Goal: Task Accomplishment & Management: Use online tool/utility

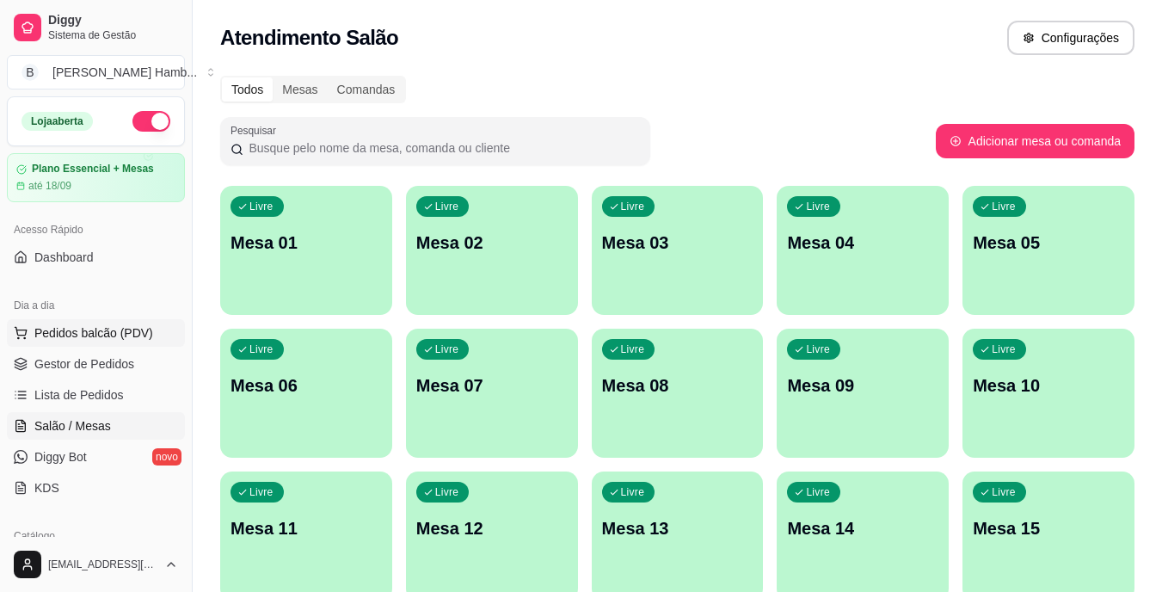
click at [105, 341] on button "Pedidos balcão (PDV)" at bounding box center [96, 333] width 178 height 28
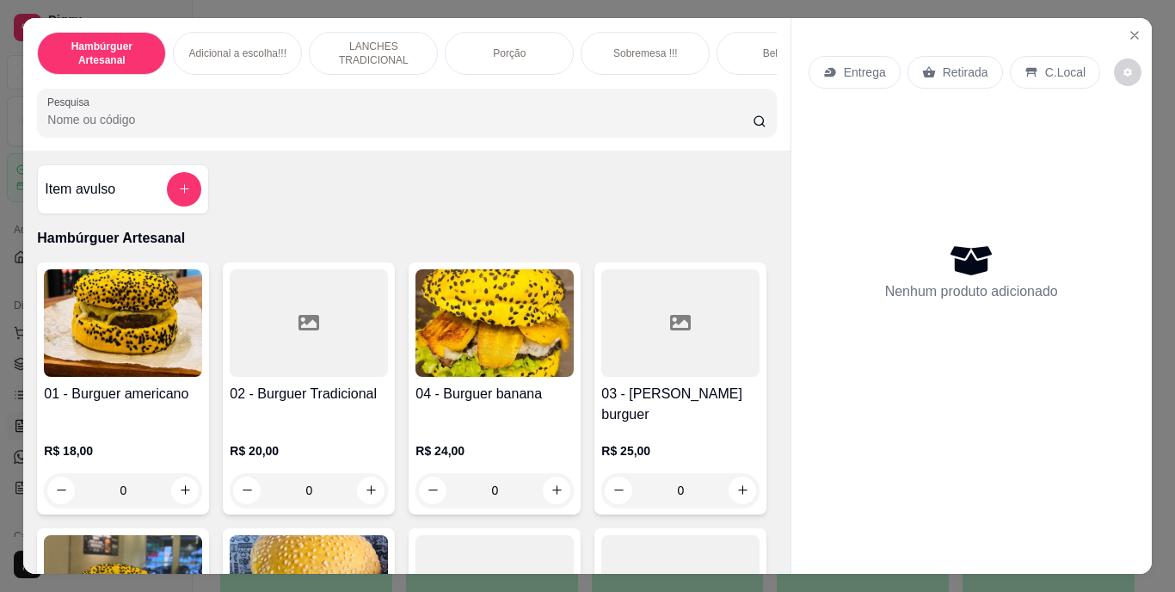
click at [953, 56] on div "Retirada" at bounding box center [954, 72] width 95 height 33
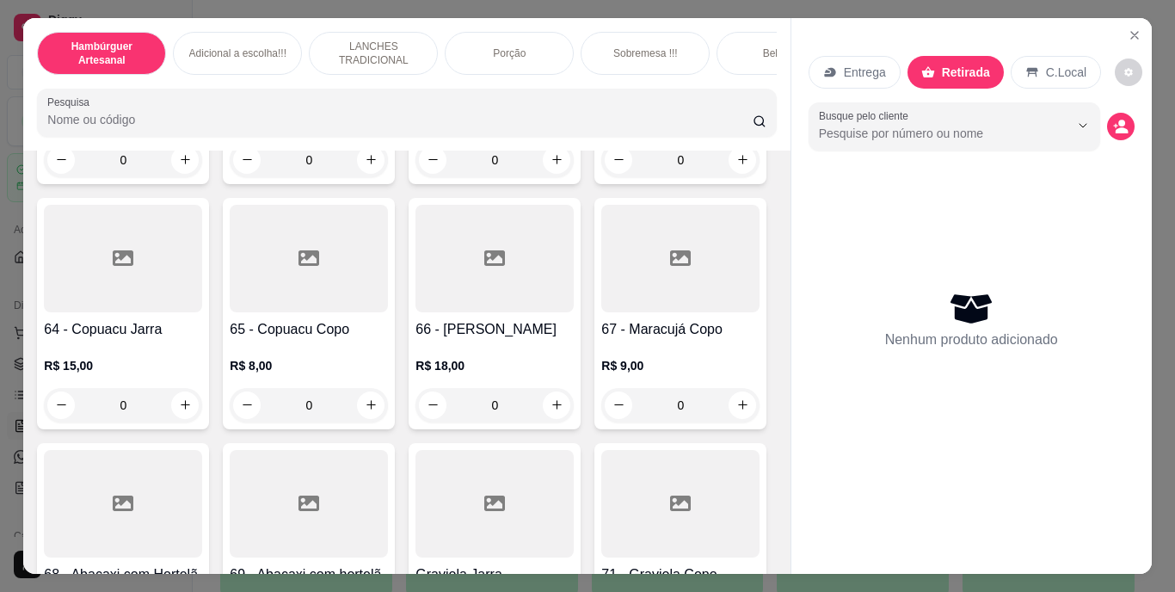
scroll to position [5776, 0]
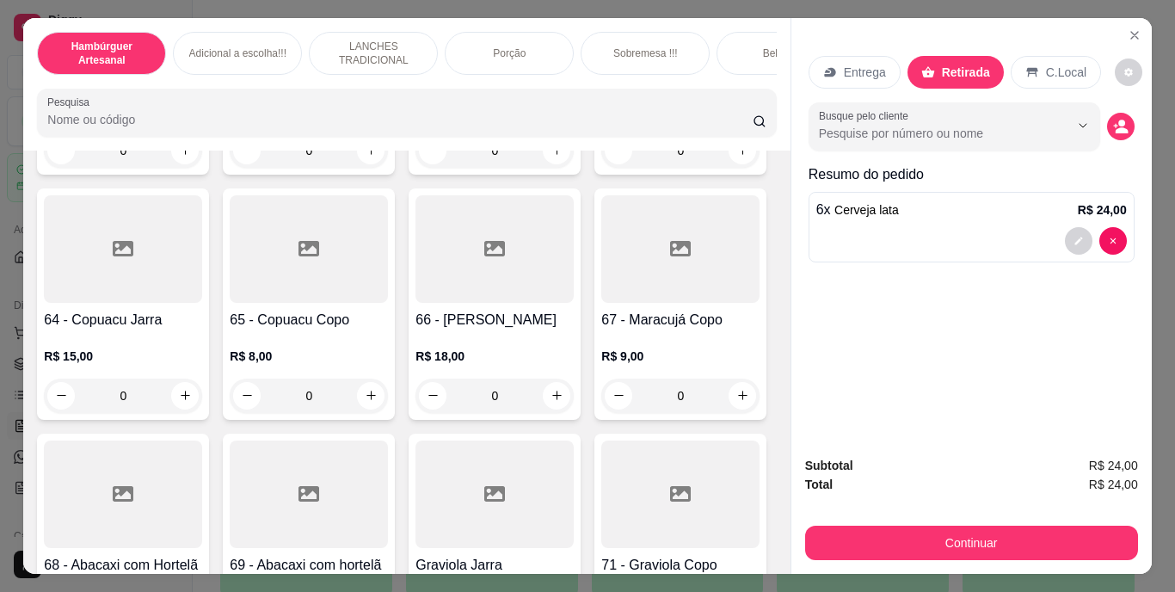
type input "8"
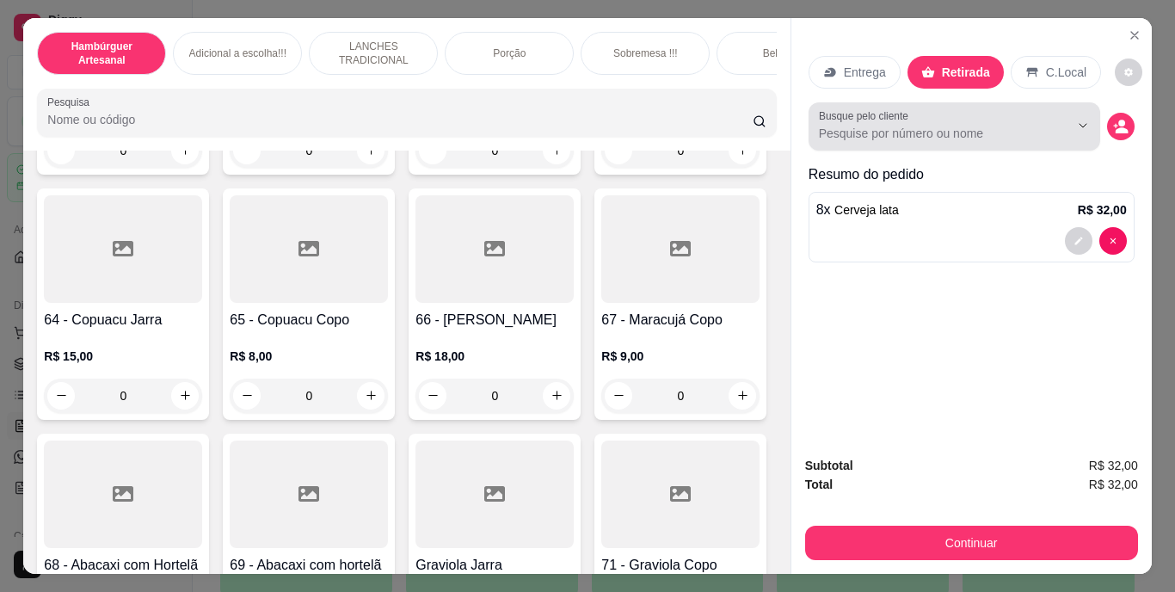
click at [963, 111] on div at bounding box center [954, 126] width 271 height 34
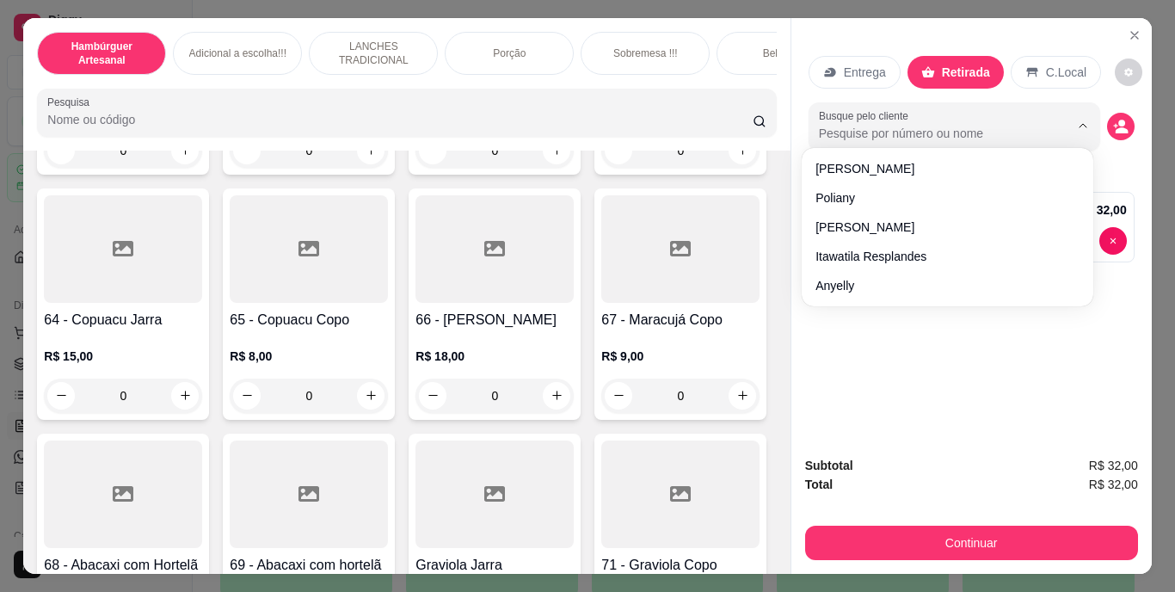
type input "n"
type input "marcia"
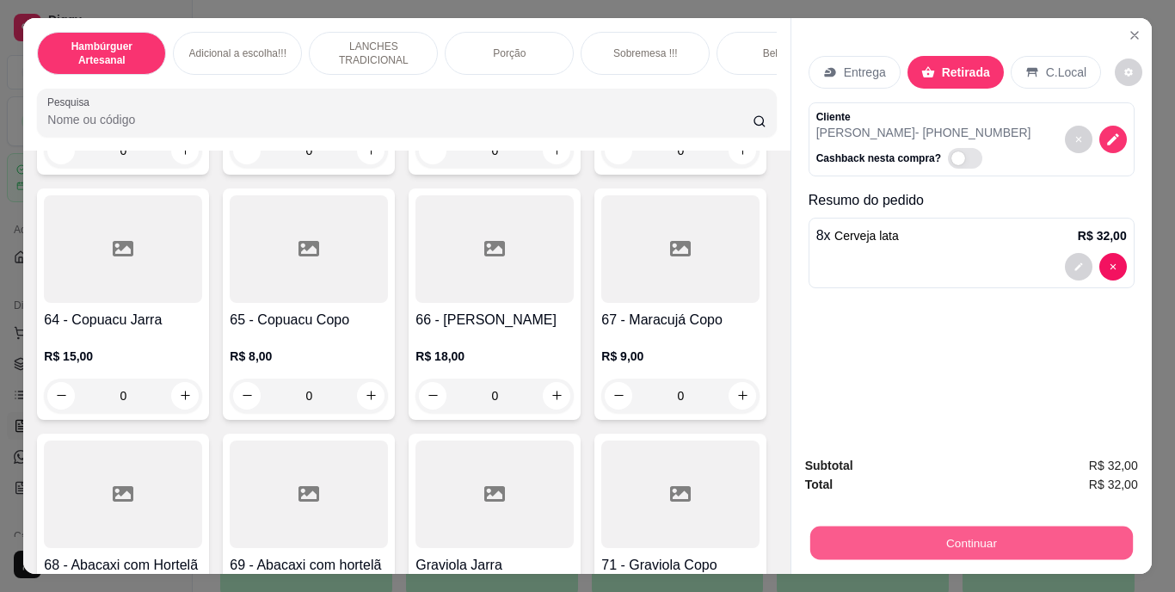
click at [968, 550] on button "Continuar" at bounding box center [970, 543] width 322 height 34
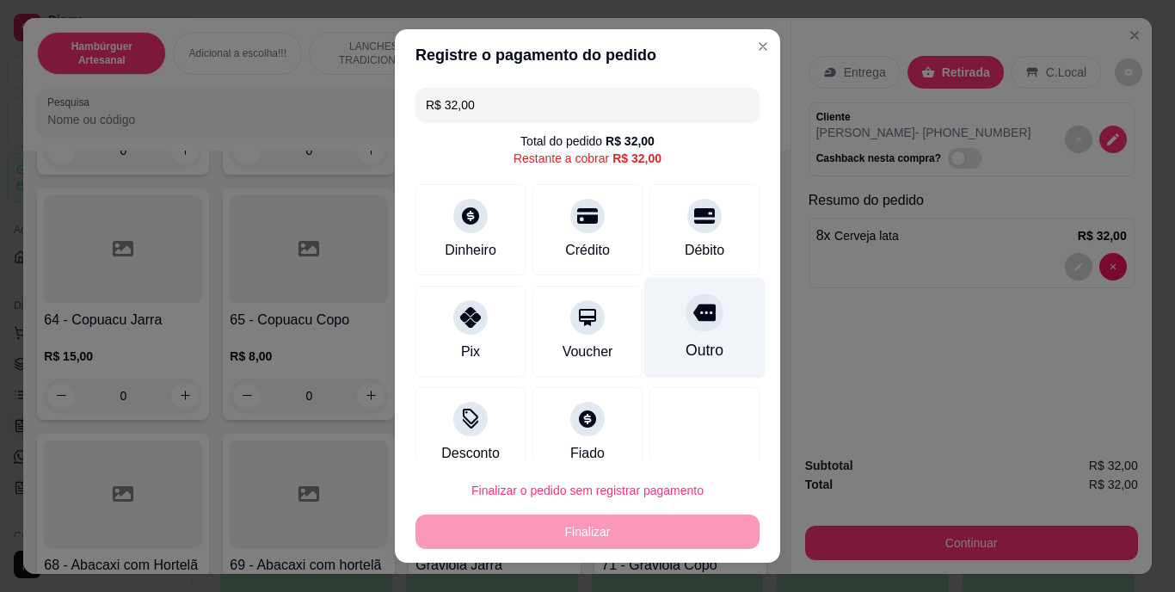
click at [692, 350] on div "Outro" at bounding box center [704, 351] width 38 height 22
type input "R$ 0,00"
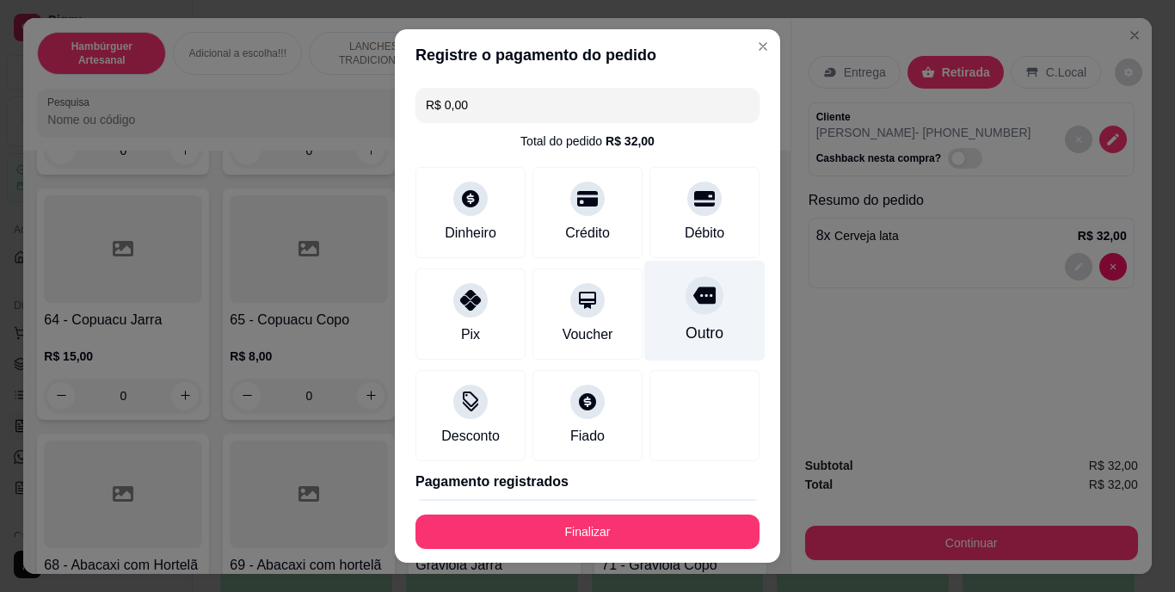
click at [692, 350] on div "Outro" at bounding box center [704, 311] width 121 height 101
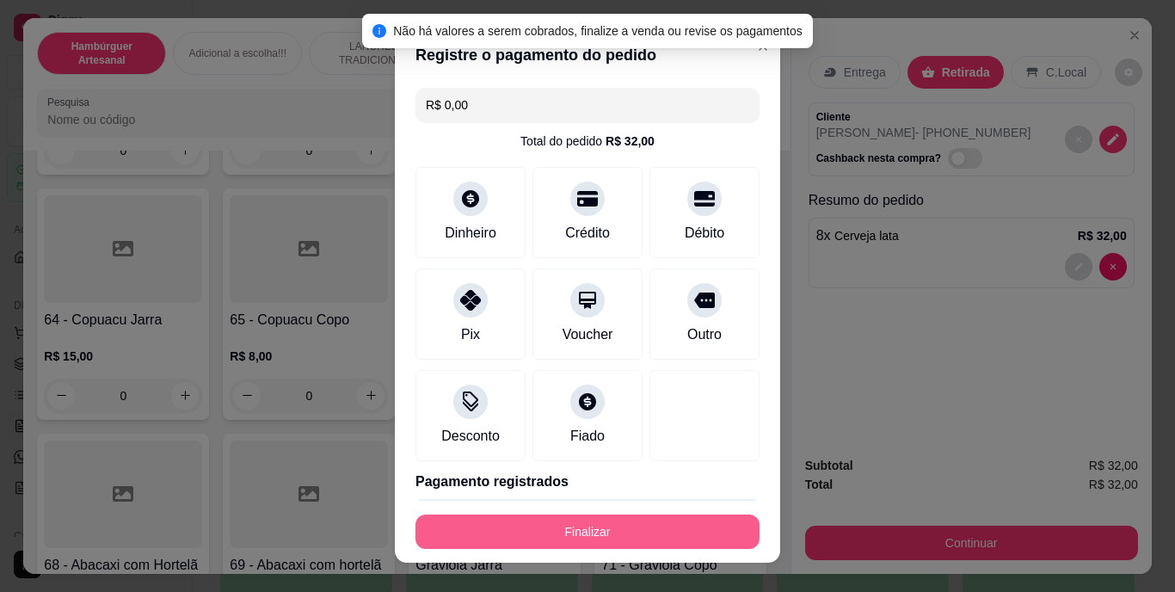
click at [618, 526] on button "Finalizar" at bounding box center [587, 531] width 344 height 34
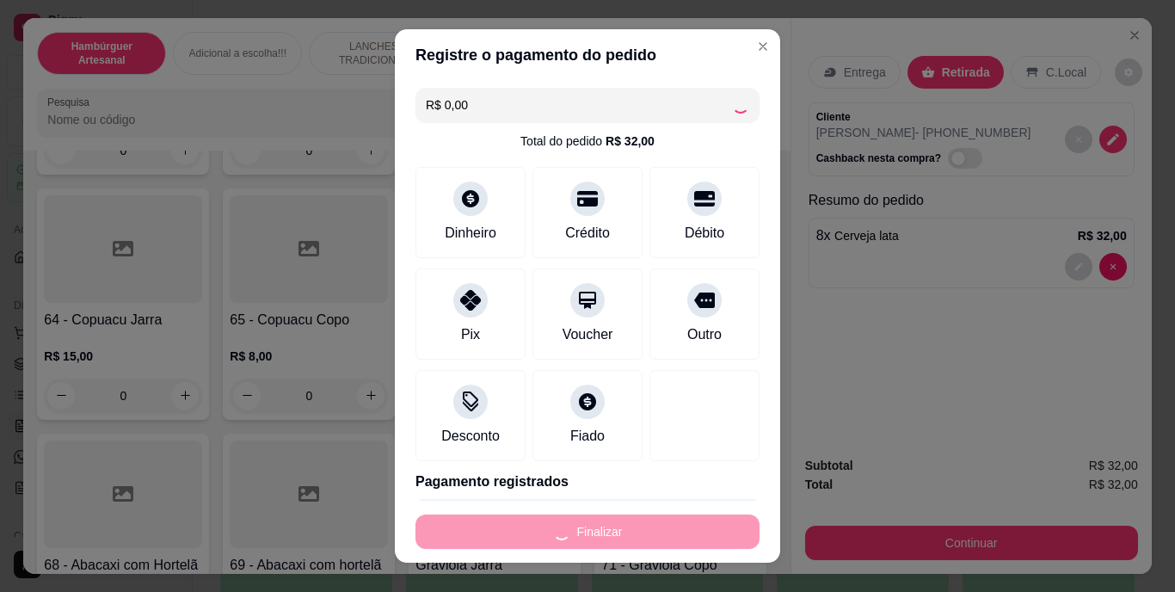
type input "0"
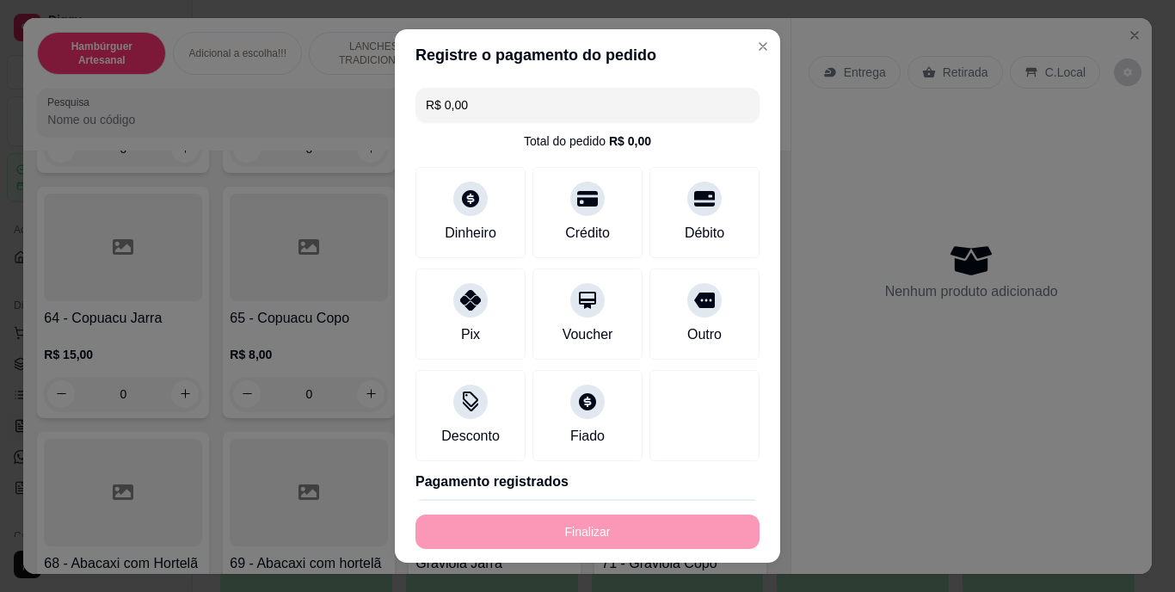
type input "-R$ 32,00"
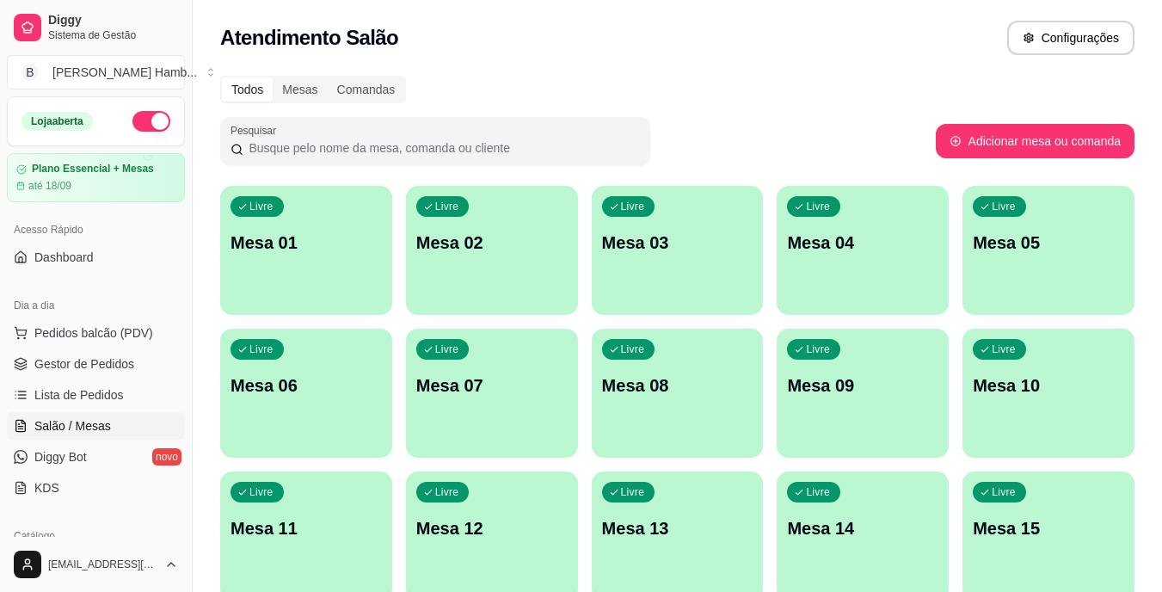
click at [117, 318] on div "Dia a dia" at bounding box center [96, 305] width 178 height 28
click at [116, 323] on button "Pedidos balcão (PDV)" at bounding box center [96, 333] width 178 height 28
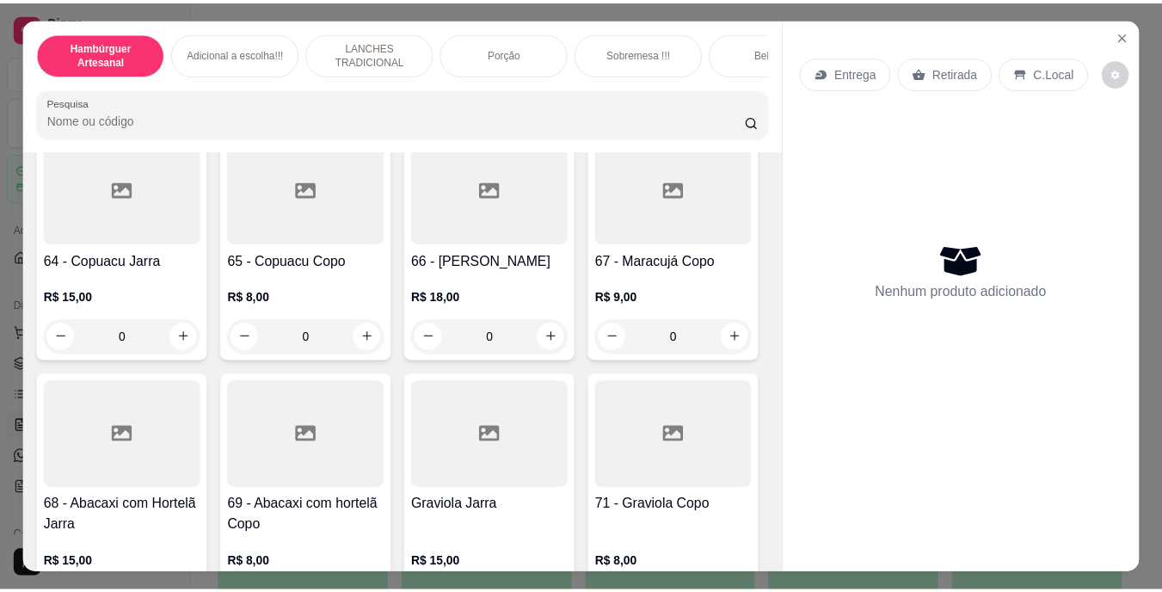
scroll to position [5822, 0]
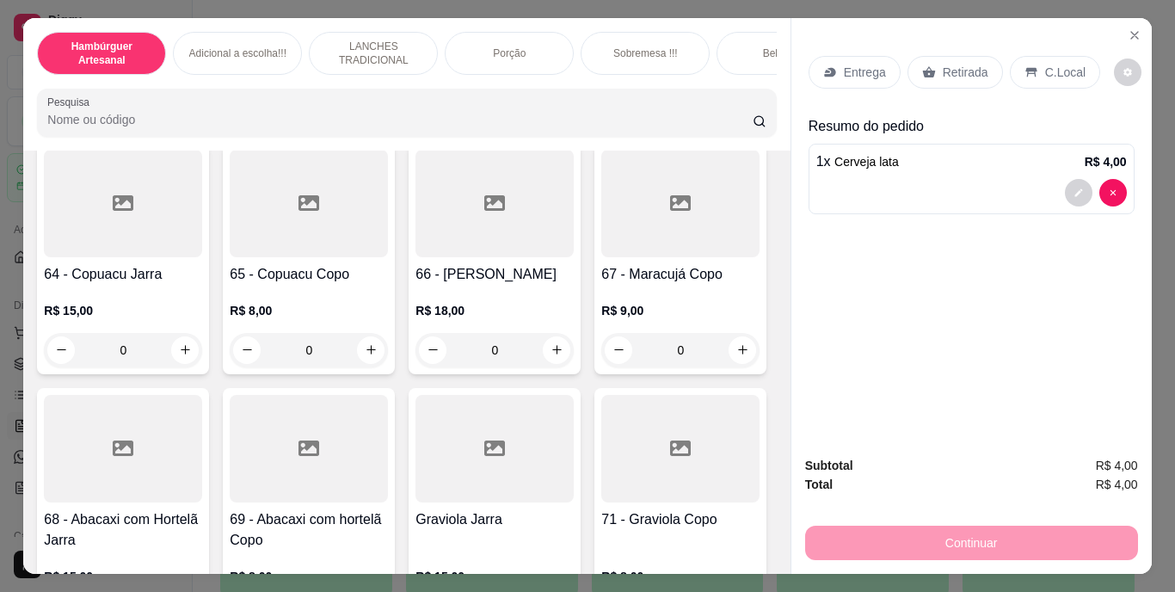
type input "2"
click at [958, 64] on p "Retirada" at bounding box center [965, 72] width 46 height 17
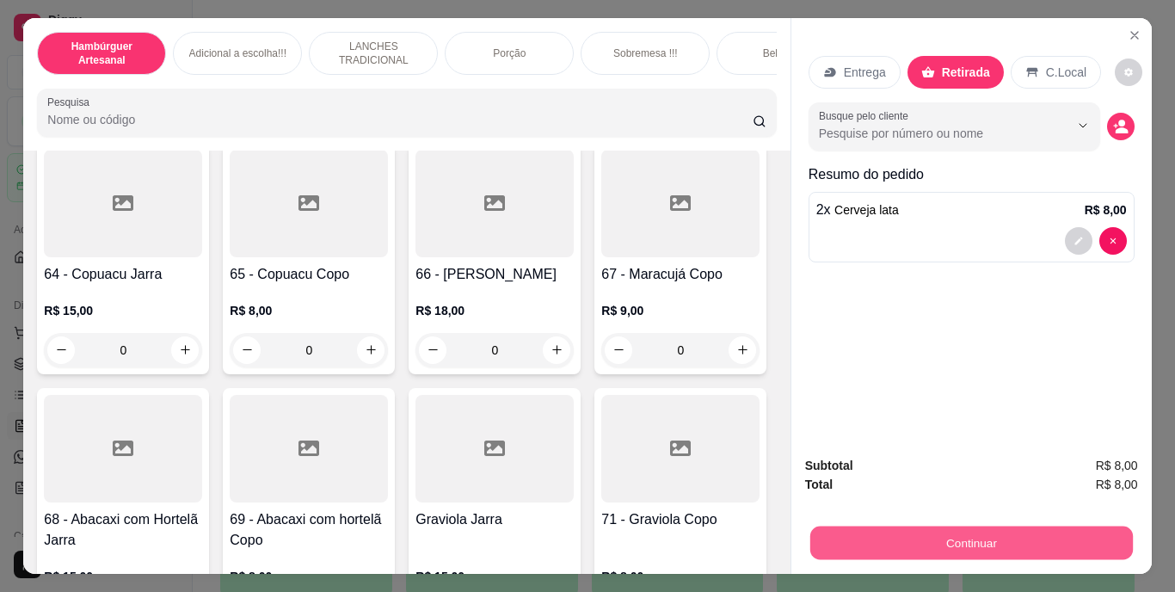
click at [922, 529] on button "Continuar" at bounding box center [970, 543] width 322 height 34
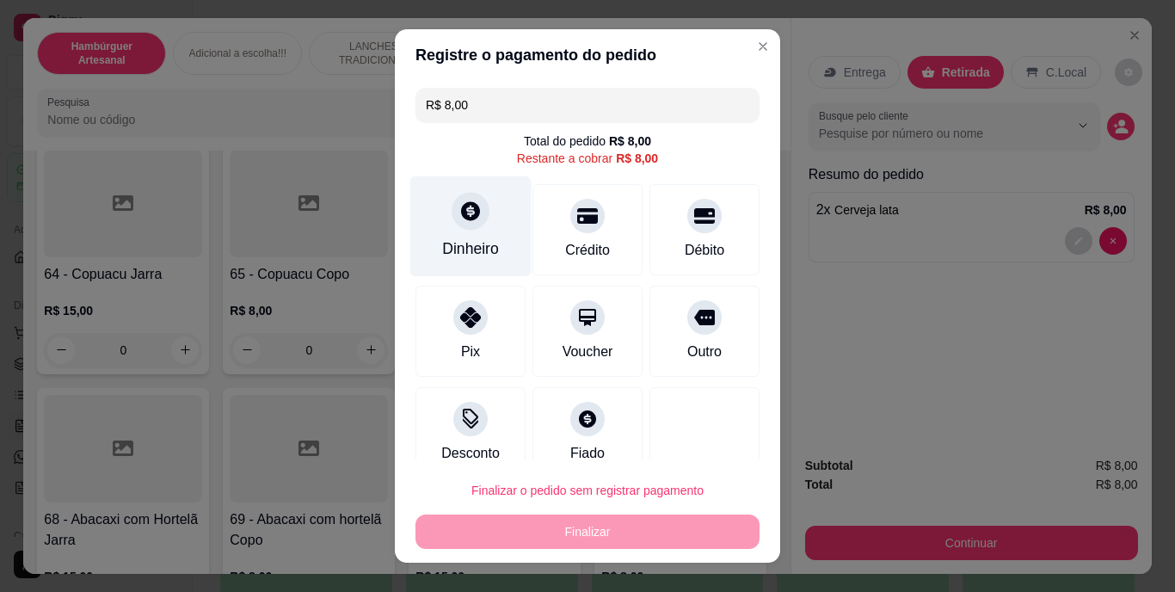
click at [443, 238] on div "Dinheiro" at bounding box center [470, 249] width 57 height 22
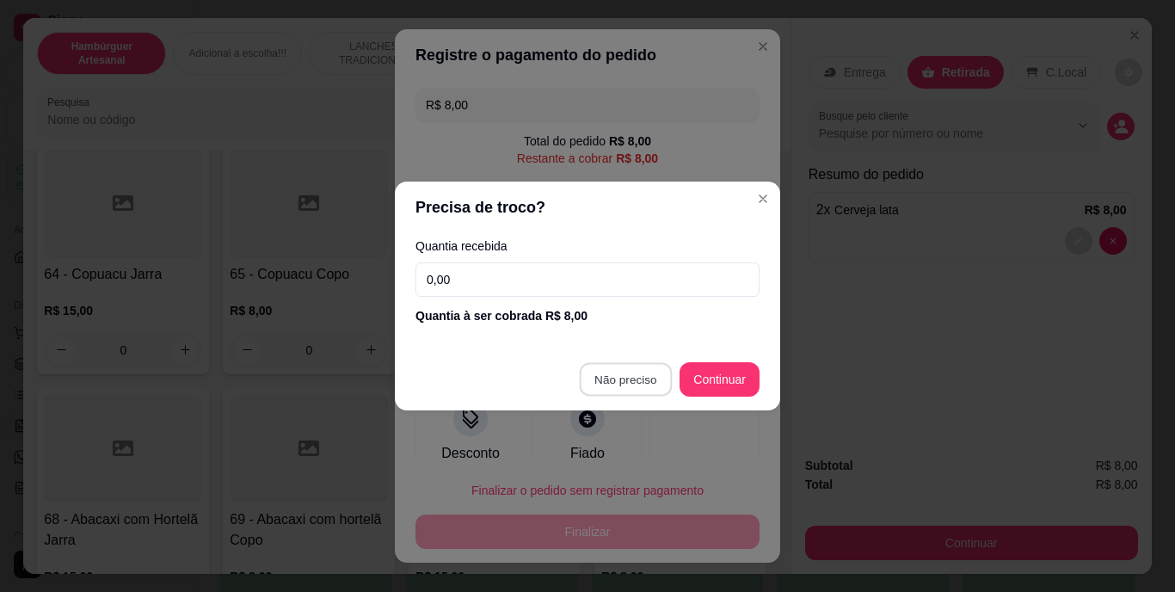
type input "R$ 0,00"
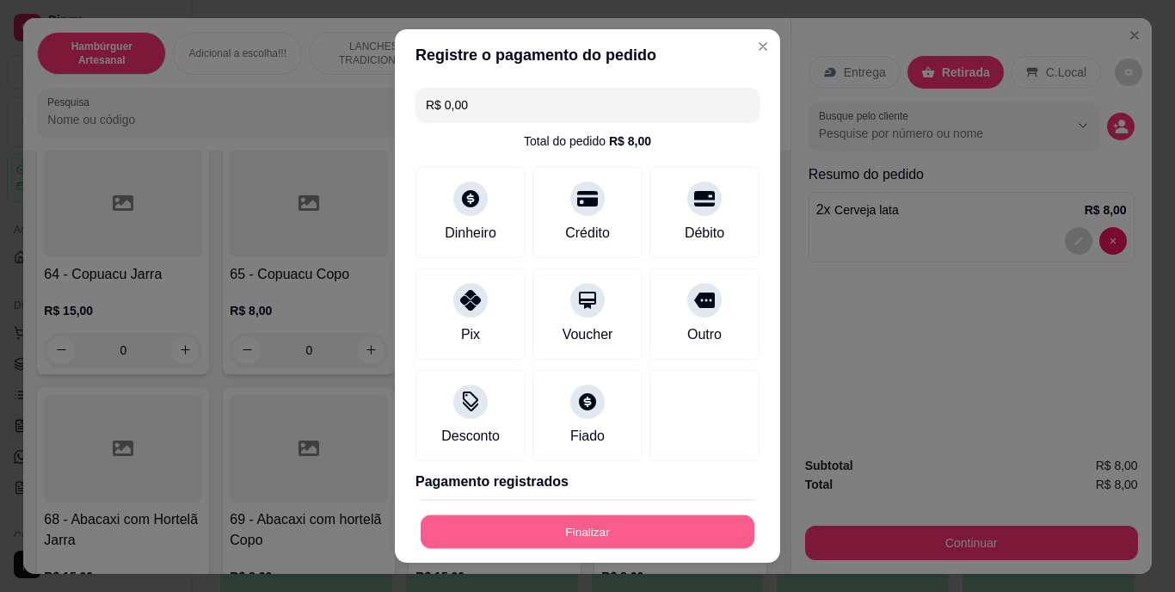
click at [628, 529] on button "Finalizar" at bounding box center [587, 531] width 334 height 34
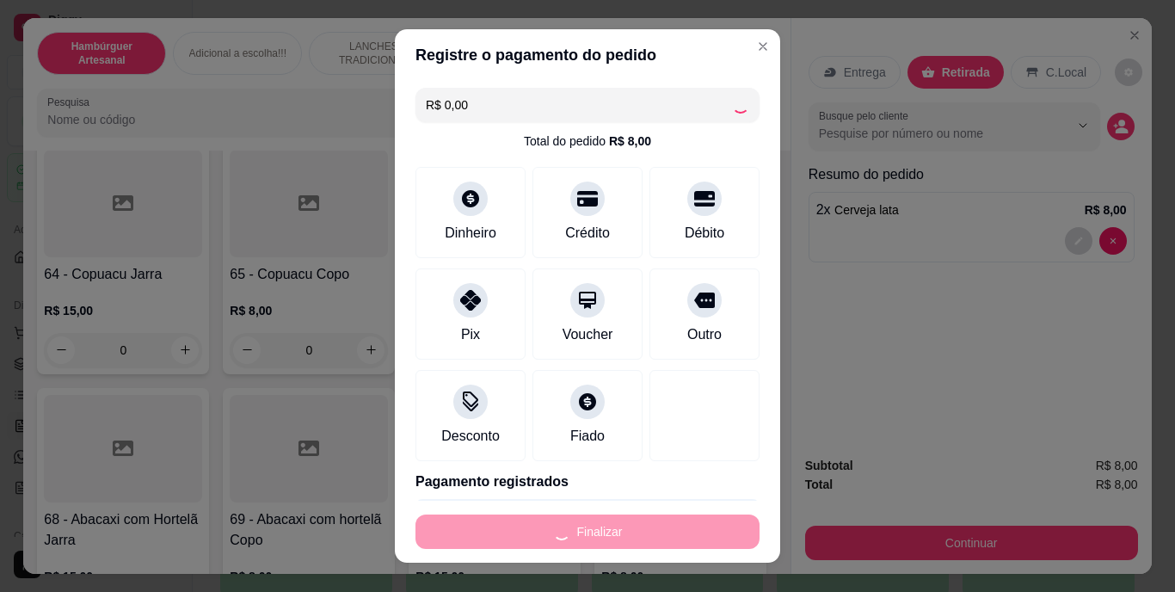
type input "0"
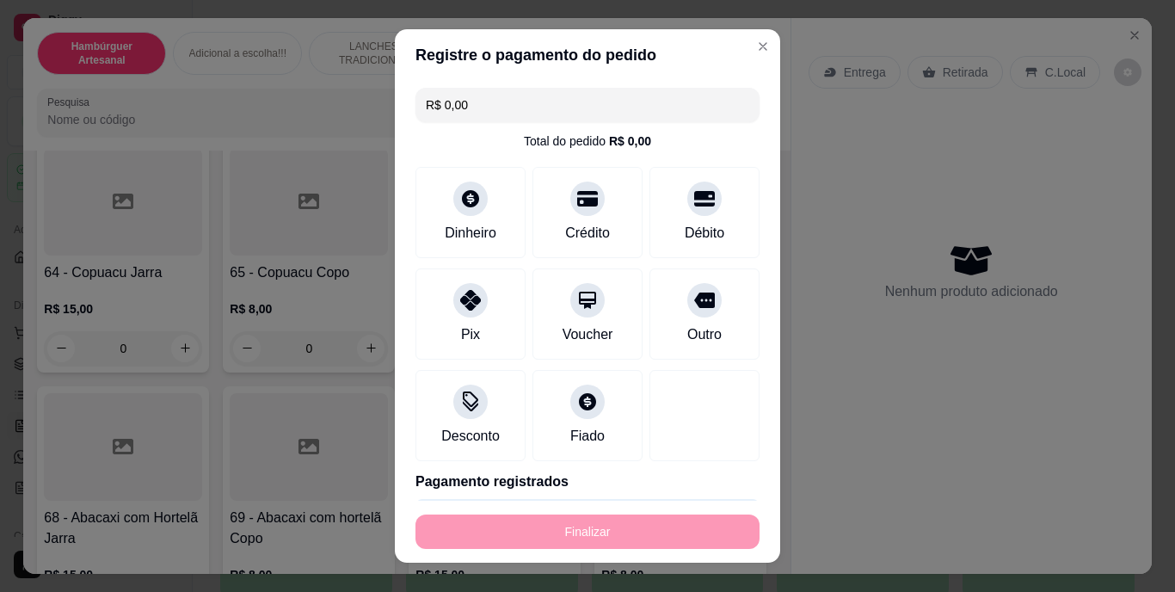
type input "-R$ 8,00"
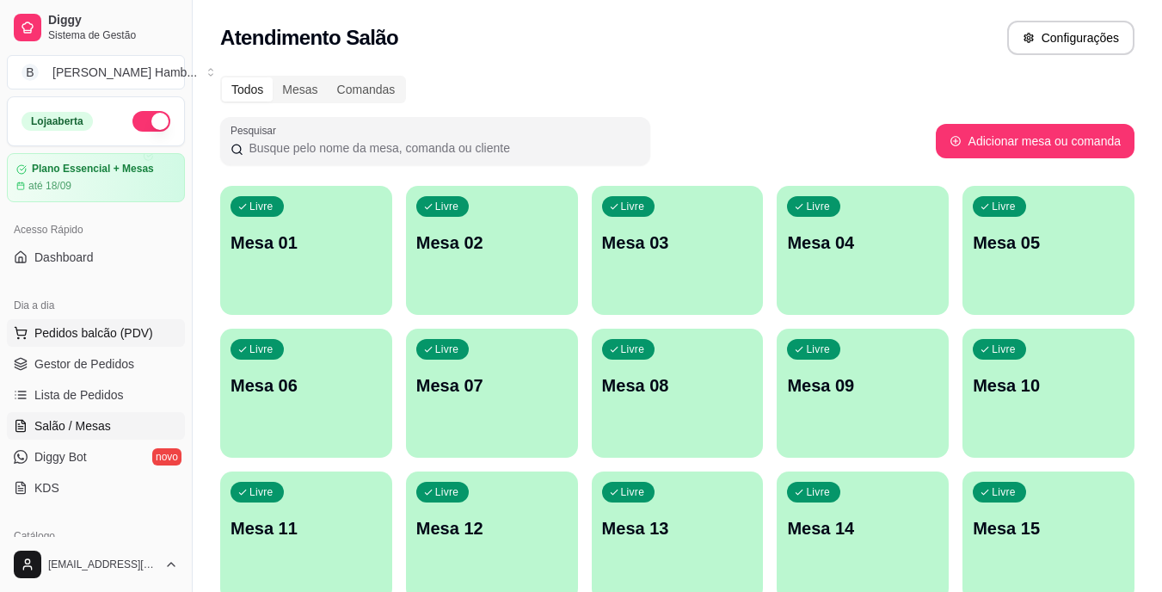
click at [92, 338] on span "Pedidos balcão (PDV)" at bounding box center [93, 332] width 119 height 17
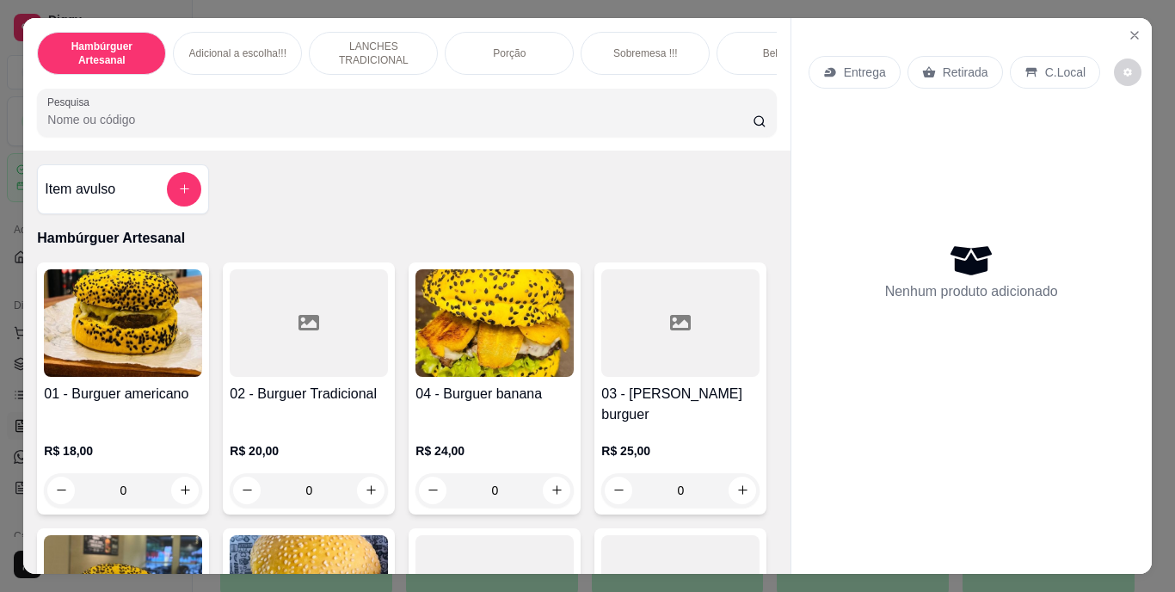
click at [101, 361] on img at bounding box center [123, 322] width 158 height 107
click at [1127, 28] on icon "Close" at bounding box center [1134, 35] width 14 height 14
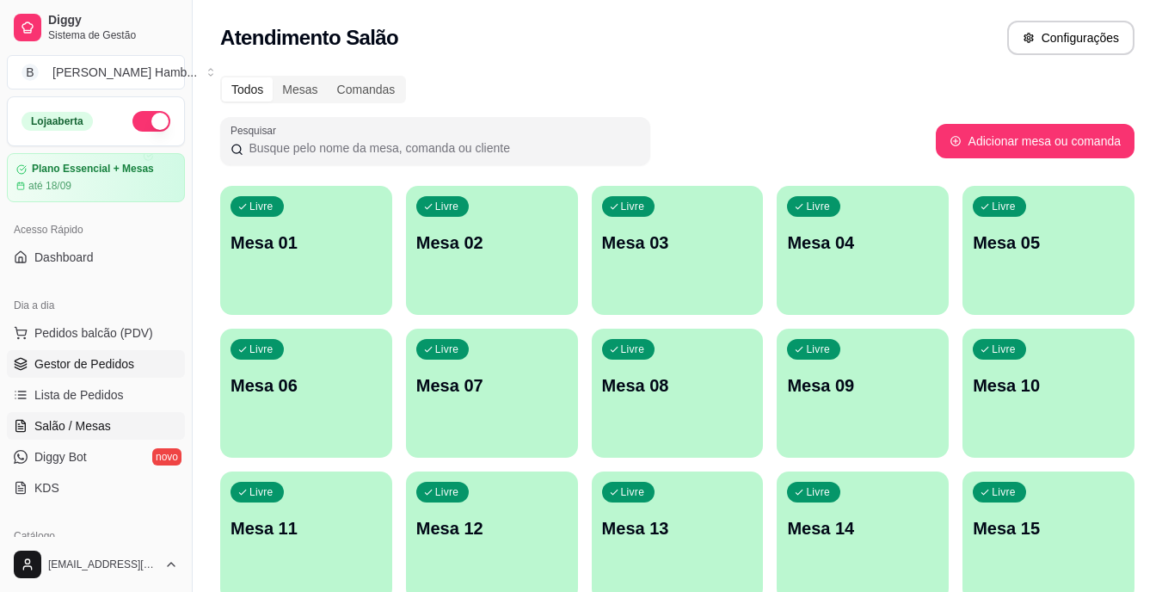
click at [68, 365] on span "Gestor de Pedidos" at bounding box center [84, 363] width 100 height 17
